Goal: Find specific page/section: Find specific page/section

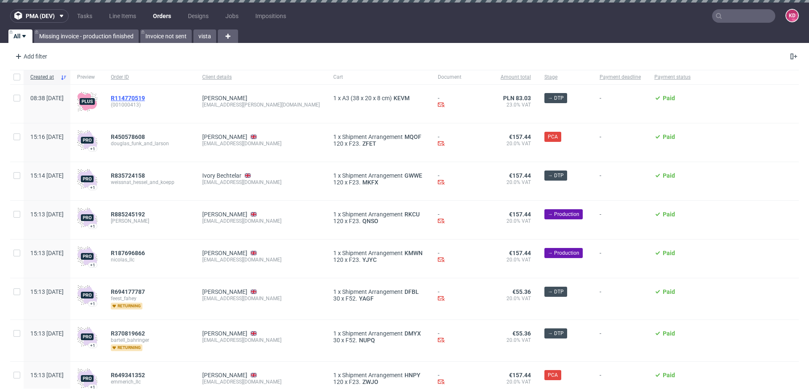
click at [141, 95] on span "R114770519" at bounding box center [128, 98] width 34 height 7
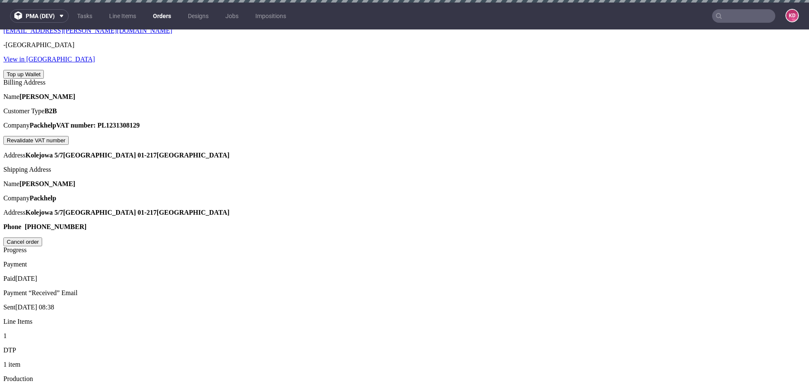
scroll to position [365, 0]
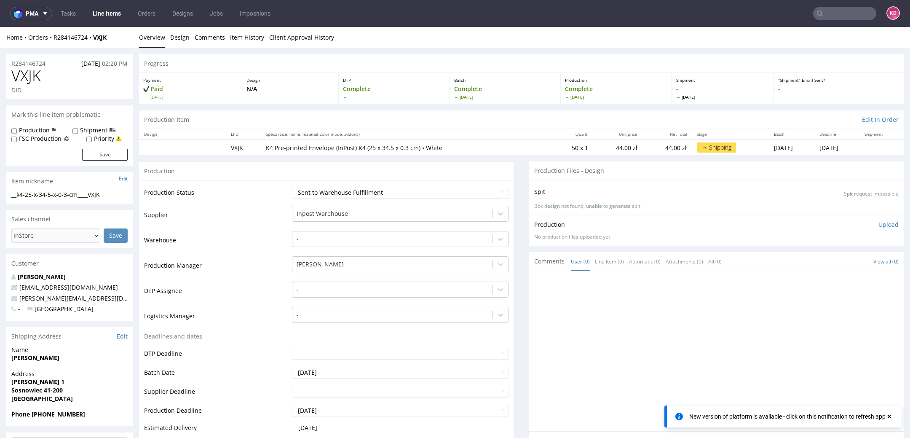
scroll to position [2, 0]
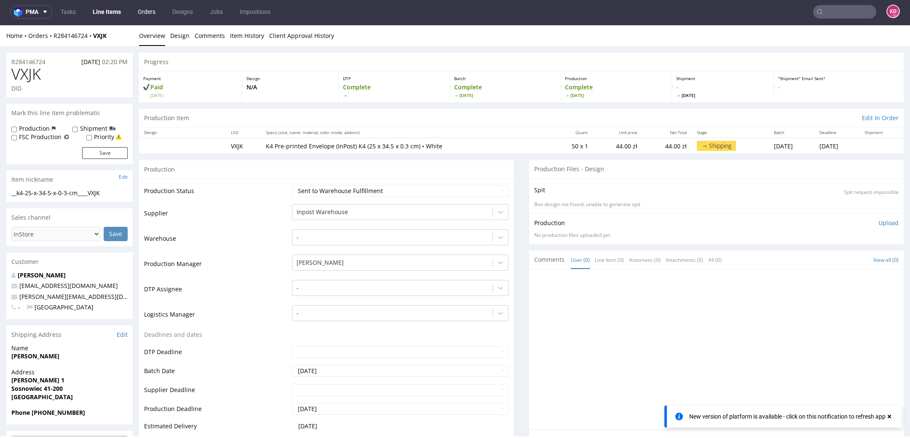
click at [148, 10] on link "Orders" at bounding box center [147, 11] width 28 height 13
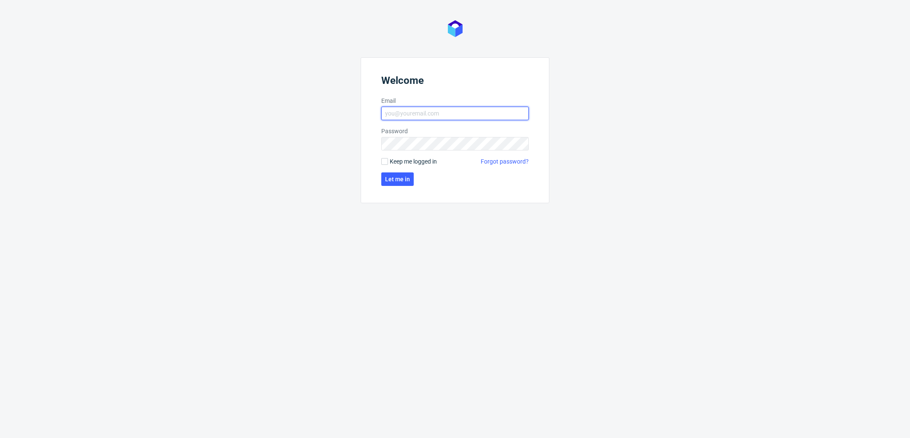
click at [424, 116] on input "Email" at bounding box center [455, 113] width 148 height 13
type input "katarzyna.drabczyk@packhelp.com"
click button "Let me in" at bounding box center [397, 178] width 32 height 13
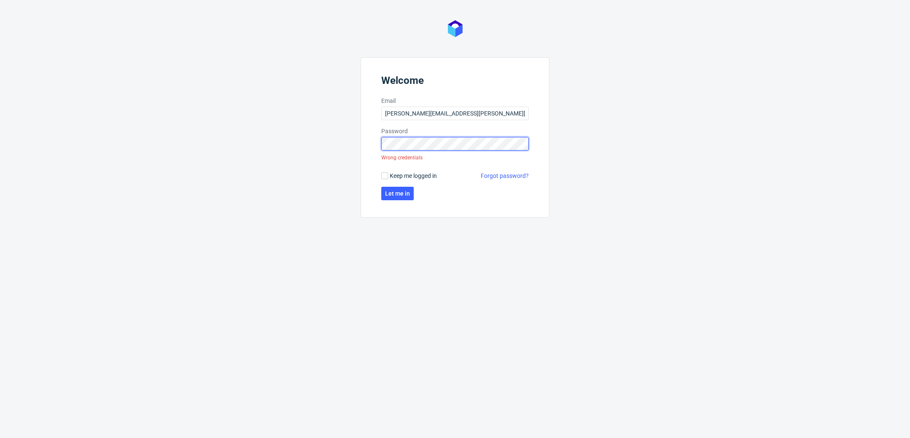
click button "Let me in" at bounding box center [397, 193] width 32 height 13
click at [365, 143] on form "Welcome Email katarzyna.drabczyk@packhelp.com Password Wrong credentials Keep m…" at bounding box center [455, 137] width 189 height 160
click button "Let me in" at bounding box center [397, 193] width 32 height 13
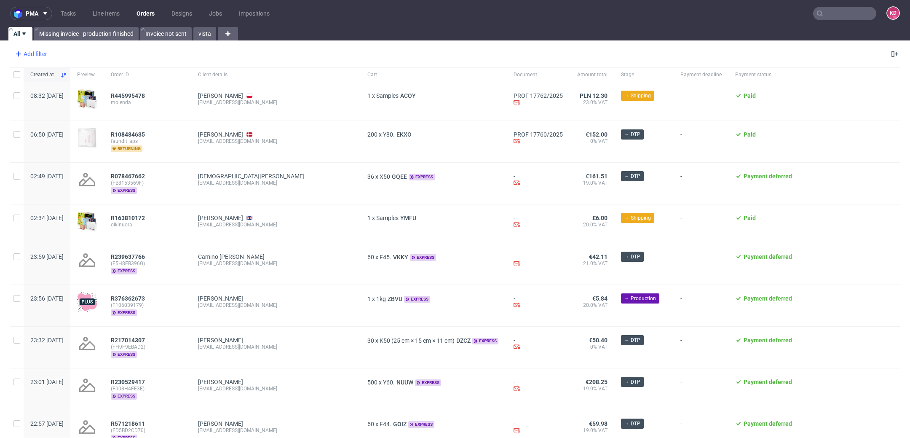
click at [46, 56] on div "Add filter" at bounding box center [30, 53] width 37 height 13
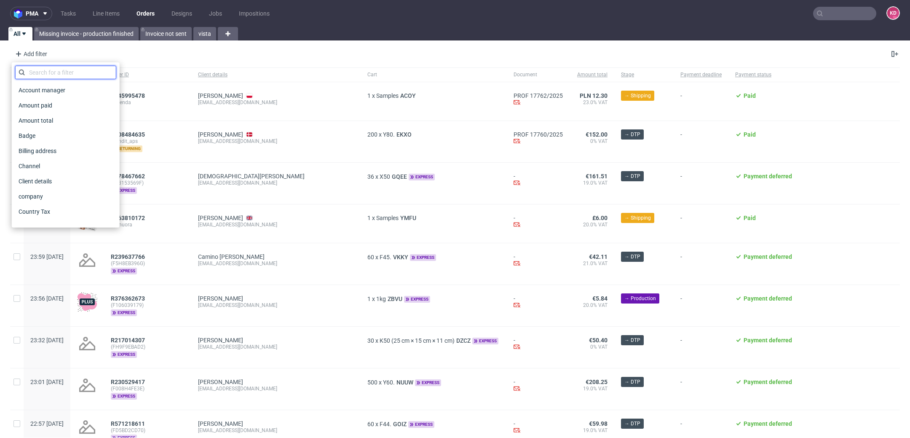
click at [57, 71] on input "text" at bounding box center [65, 72] width 101 height 13
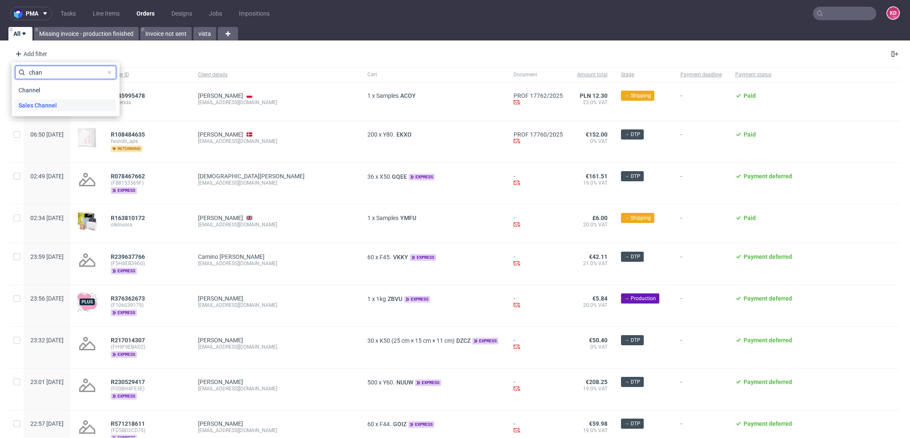
type input "chan"
click at [45, 105] on span "Sales Channel" at bounding box center [37, 105] width 45 height 12
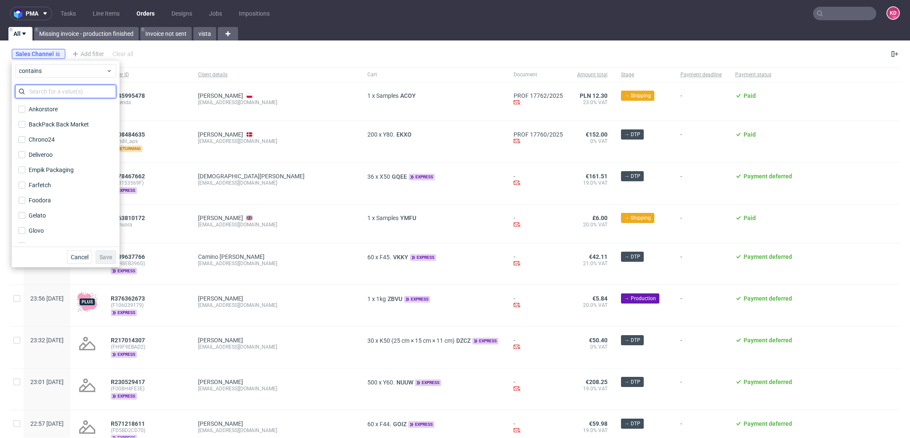
click at [51, 88] on input "text" at bounding box center [65, 91] width 101 height 13
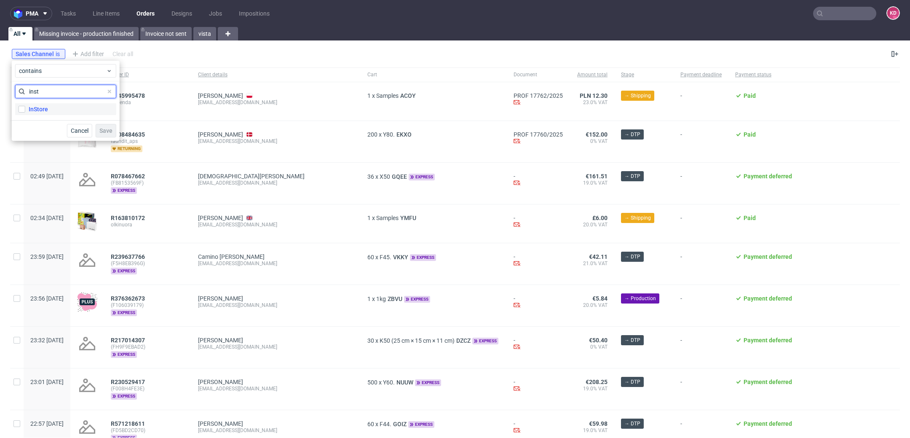
type input "inst"
click at [46, 113] on label "InStore" at bounding box center [65, 109] width 101 height 12
click at [25, 113] on input "InStore" at bounding box center [22, 109] width 7 height 7
checkbox input "true"
click at [105, 129] on span "Save" at bounding box center [105, 131] width 13 height 6
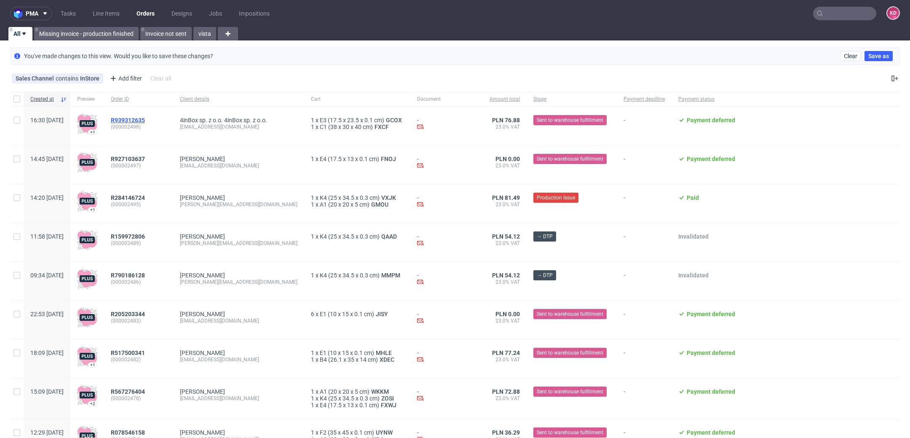
click at [145, 117] on span "R939312635" at bounding box center [128, 120] width 34 height 7
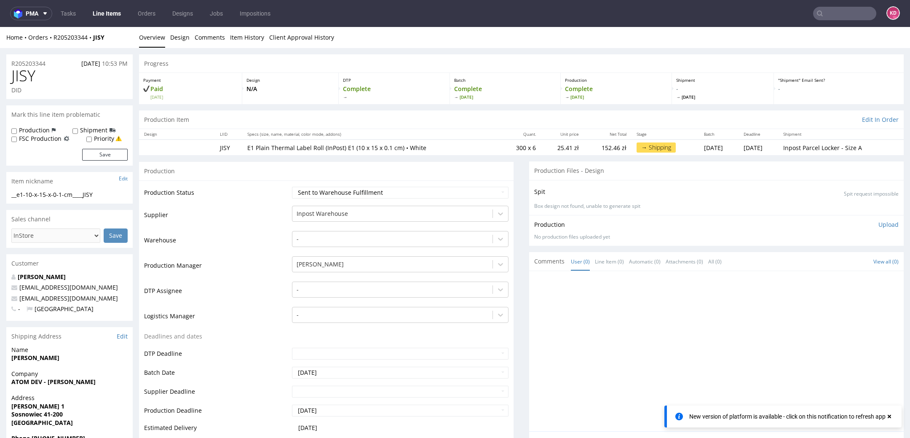
scroll to position [513, 0]
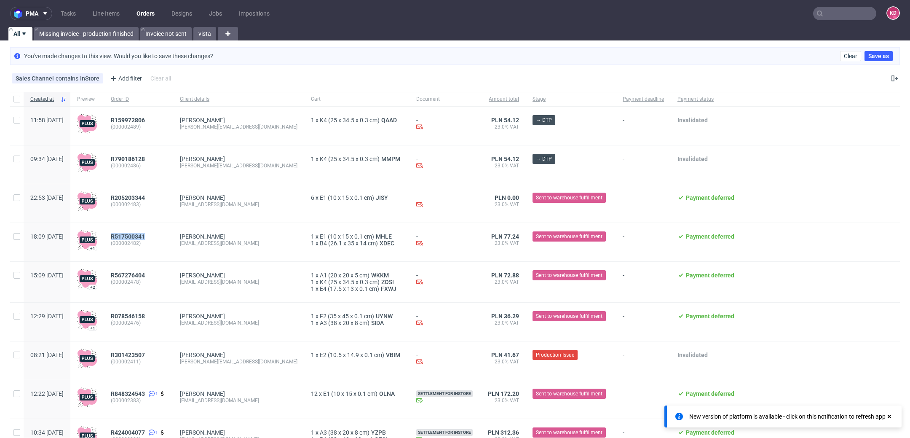
scroll to position [127, 0]
